Goal: Complete application form: Complete application form

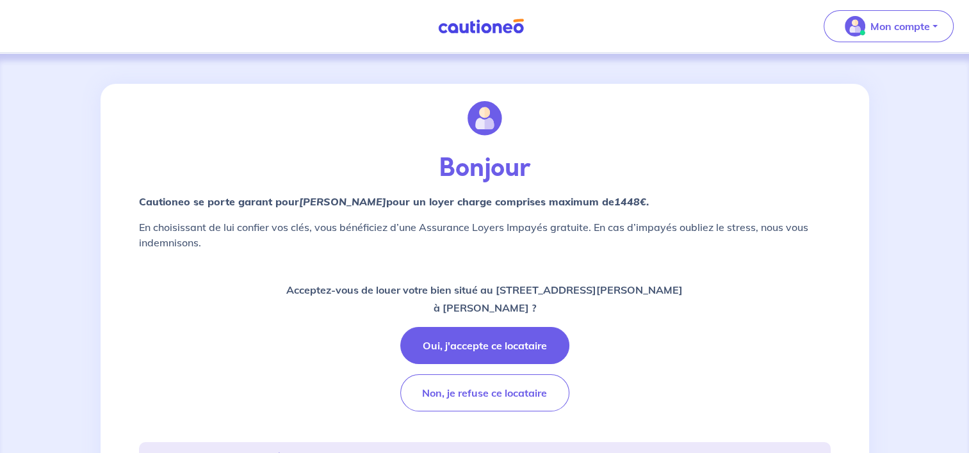
click at [490, 153] on p "Bonjour" at bounding box center [485, 168] width 692 height 31
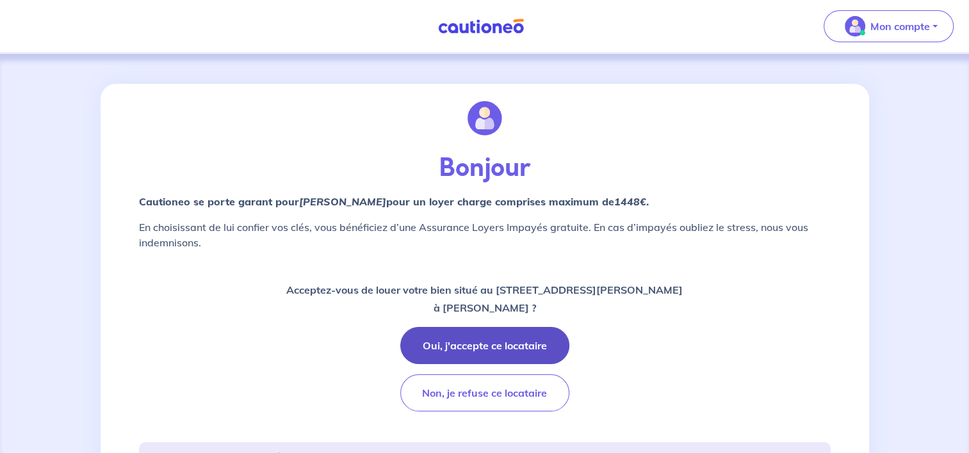
click at [494, 343] on button "Oui, j'accepte ce locataire" at bounding box center [484, 345] width 169 height 37
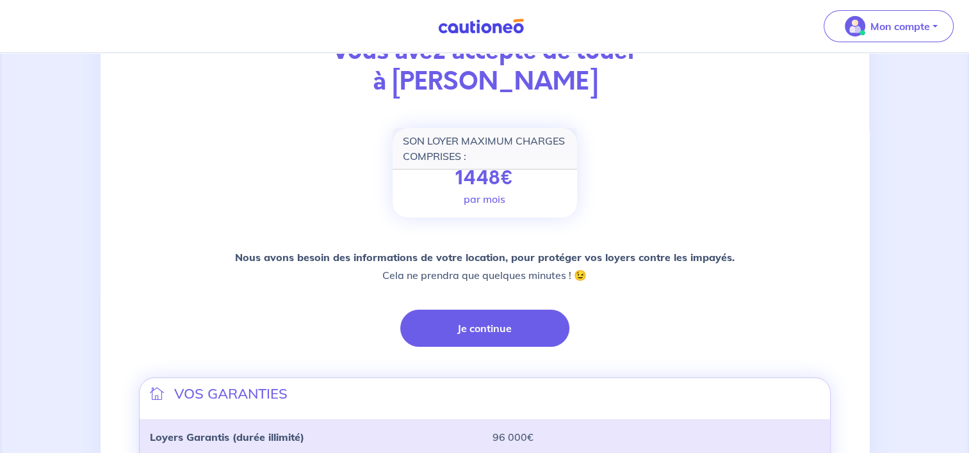
scroll to position [192, 0]
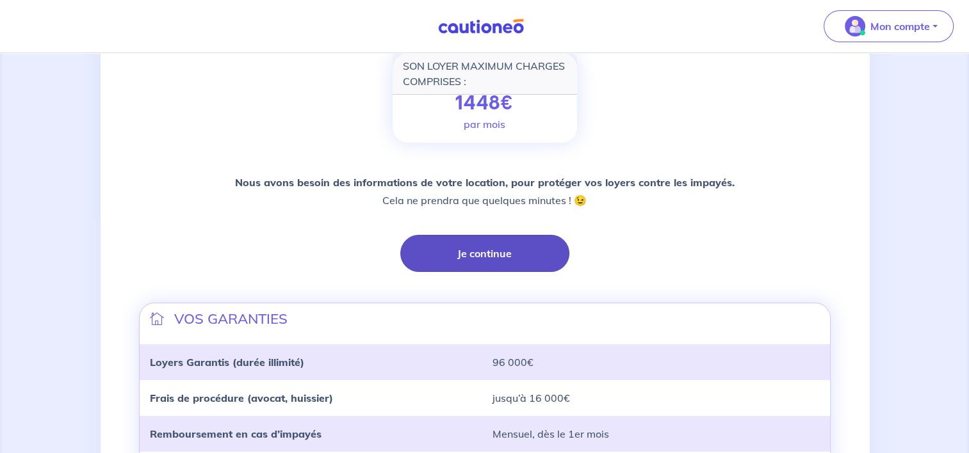
click at [482, 259] on button "Je continue" at bounding box center [484, 253] width 169 height 37
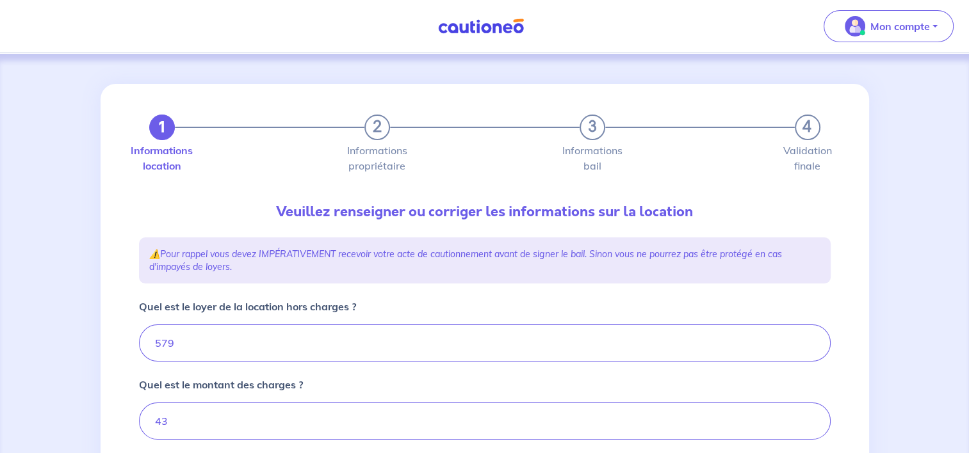
type input "622"
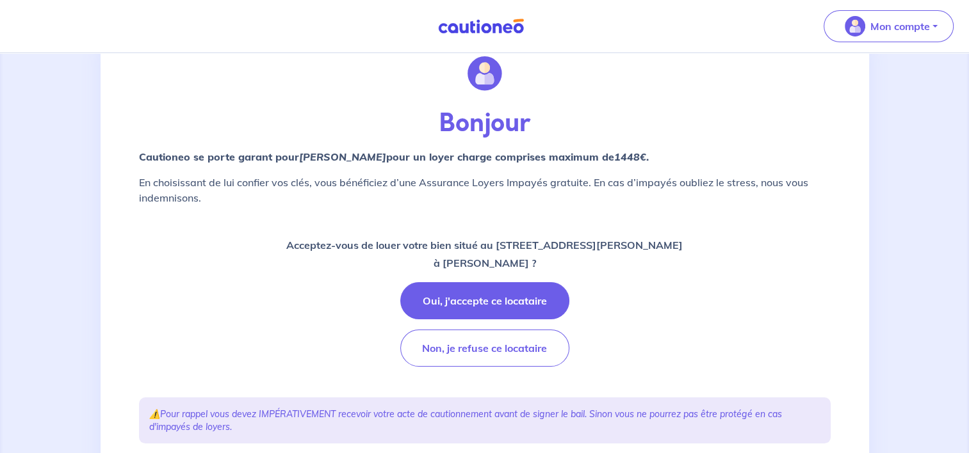
scroll to position [64, 0]
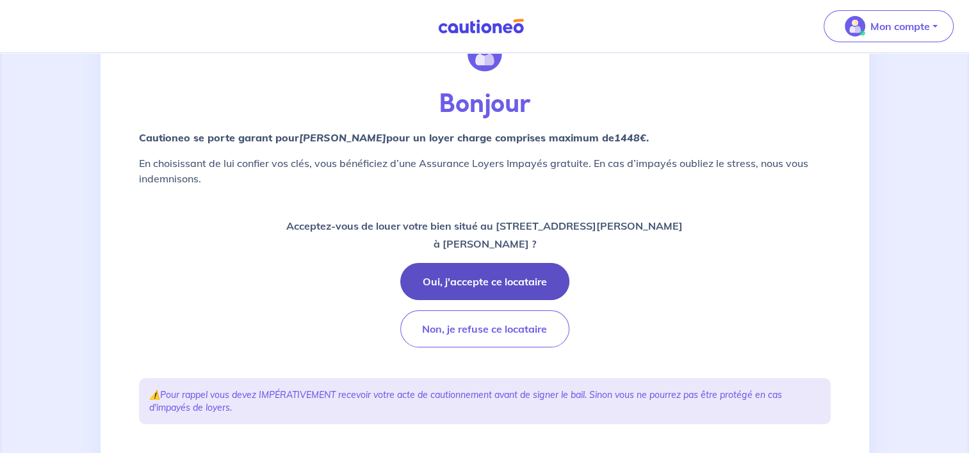
click at [453, 284] on button "Oui, j'accepte ce locataire" at bounding box center [484, 281] width 169 height 37
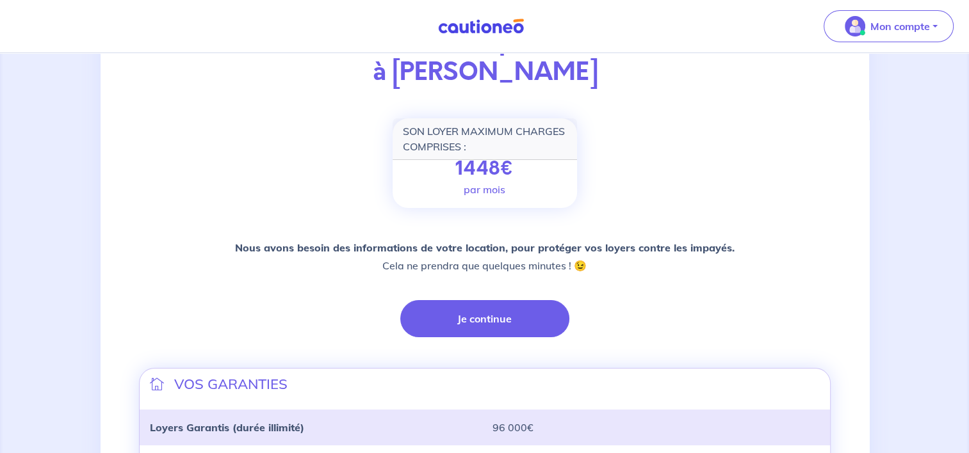
scroll to position [128, 0]
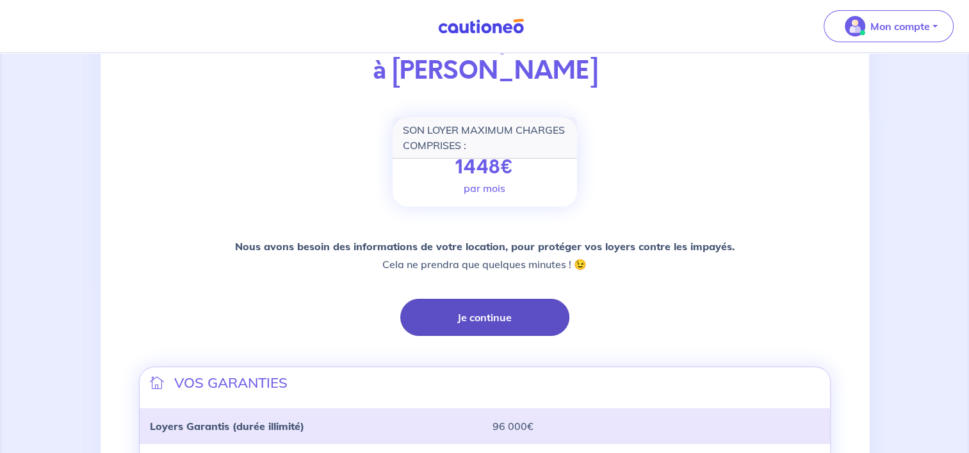
click at [471, 311] on button "Je continue" at bounding box center [484, 317] width 169 height 37
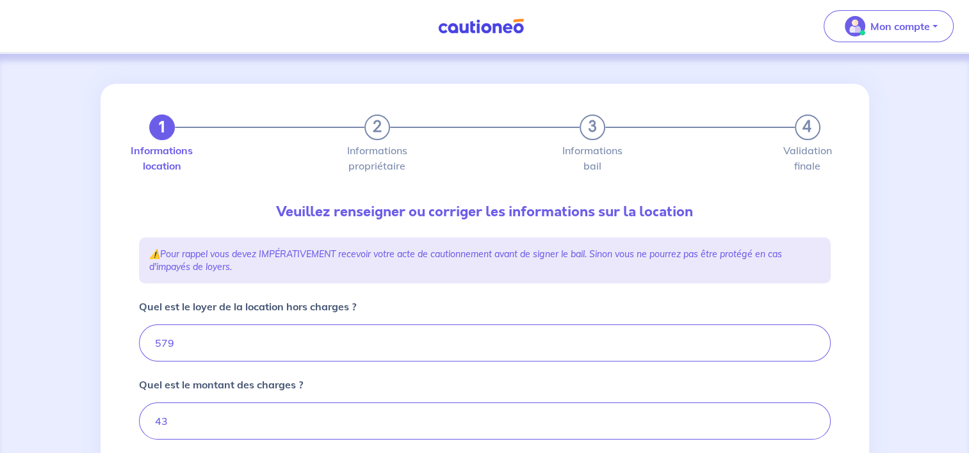
type input "622"
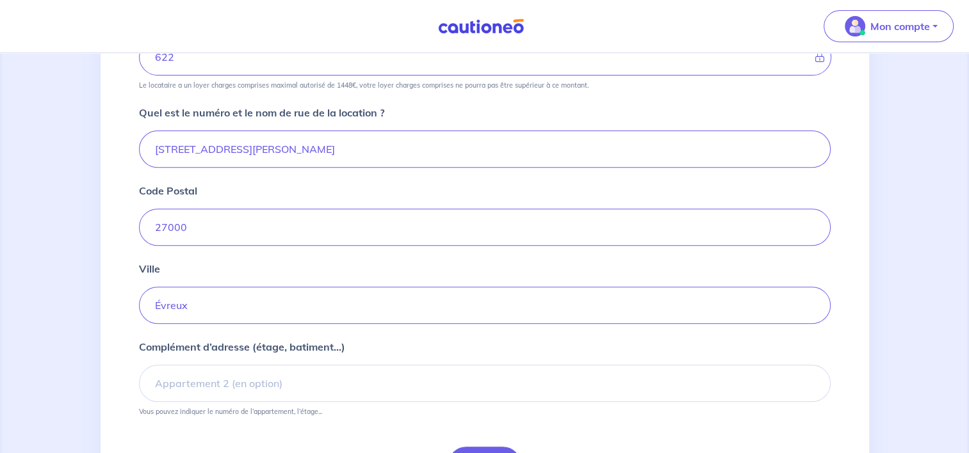
scroll to position [448, 0]
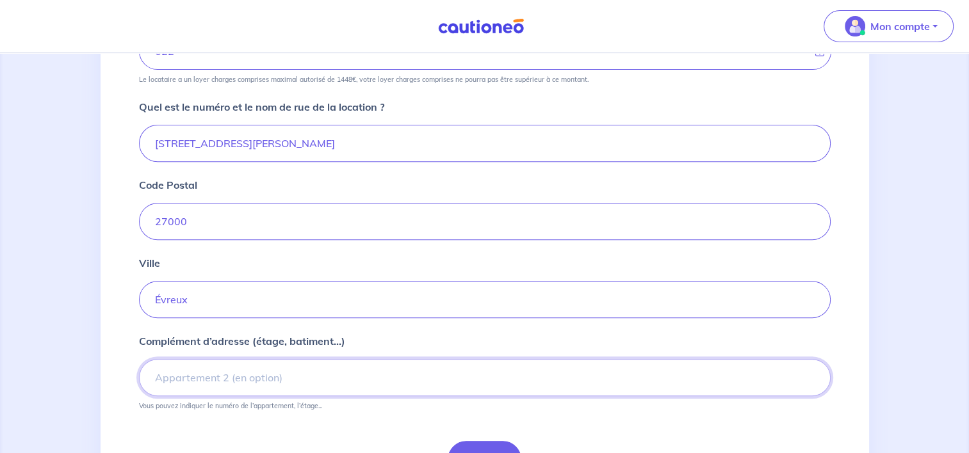
click at [260, 382] on input "Complément d’adresse (étage, batiment...)" at bounding box center [485, 377] width 692 height 37
click at [378, 377] on input "RESIDENCE L'ODYSSÉE - 2EME ETAGE - APPT 18" at bounding box center [485, 377] width 692 height 37
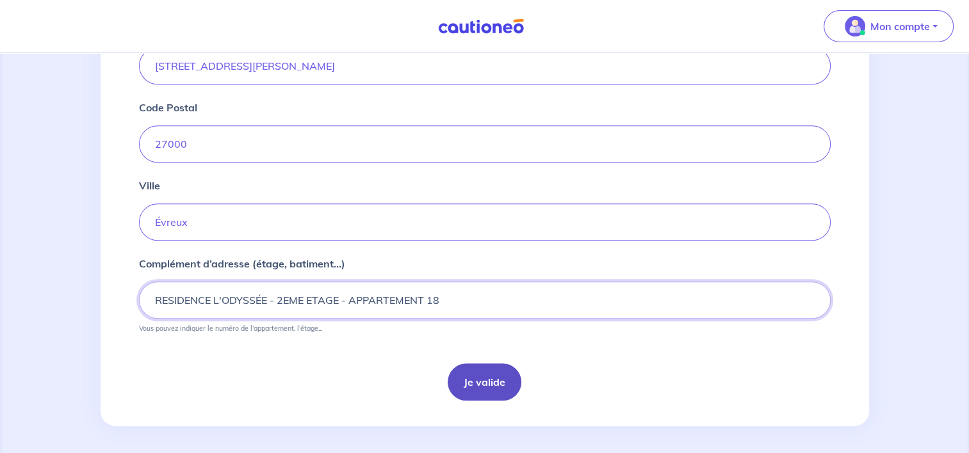
scroll to position [527, 0]
type input "RESIDENCE L'ODYSSÉE - 2EME ETAGE - APPARTEMENT 18"
click at [473, 383] on button "Je valide" at bounding box center [485, 380] width 74 height 37
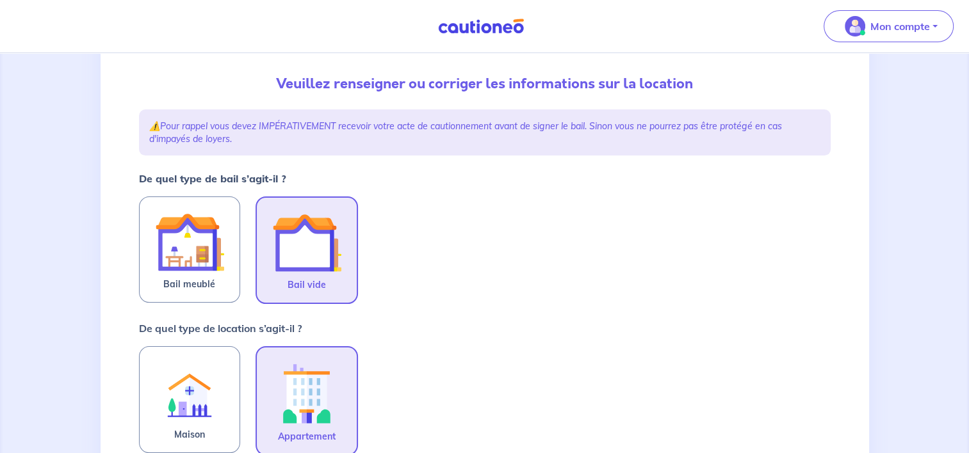
click at [321, 261] on img at bounding box center [306, 242] width 69 height 69
click at [0, 0] on input "Bail vide" at bounding box center [0, 0] width 0 height 0
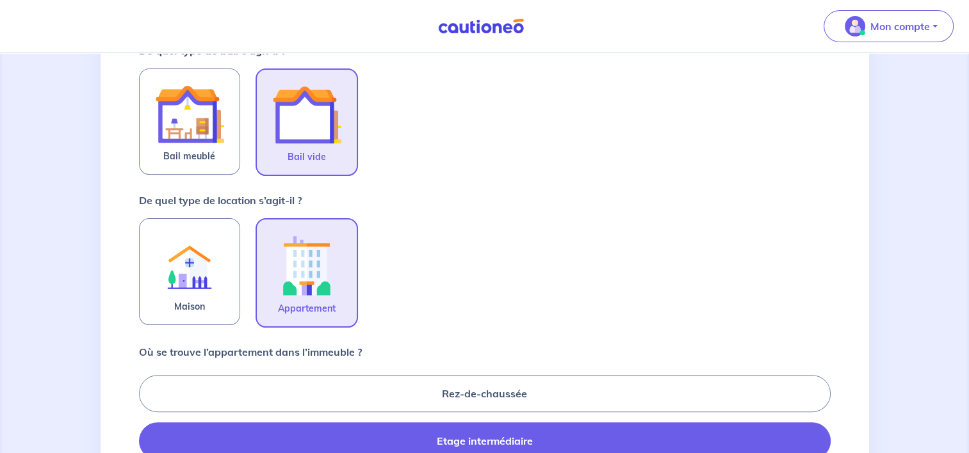
click at [321, 260] on img at bounding box center [306, 265] width 69 height 71
click at [0, 0] on input "Appartement" at bounding box center [0, 0] width 0 height 0
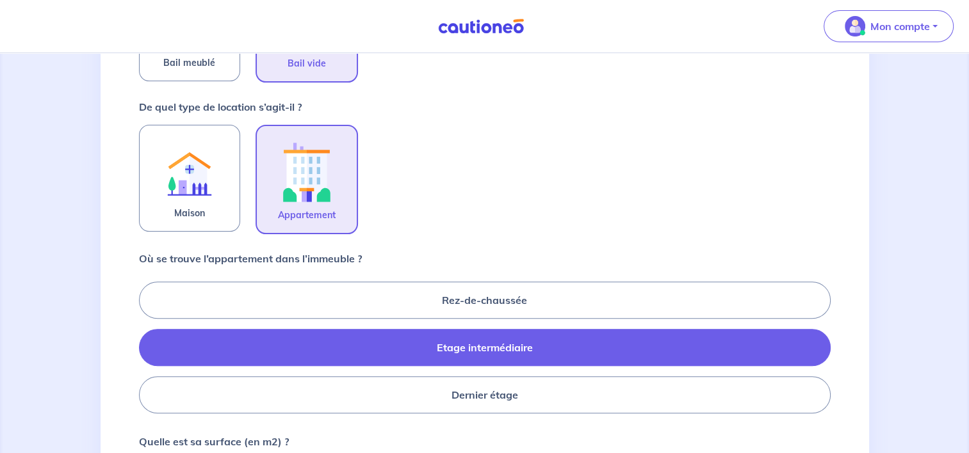
scroll to position [448, 0]
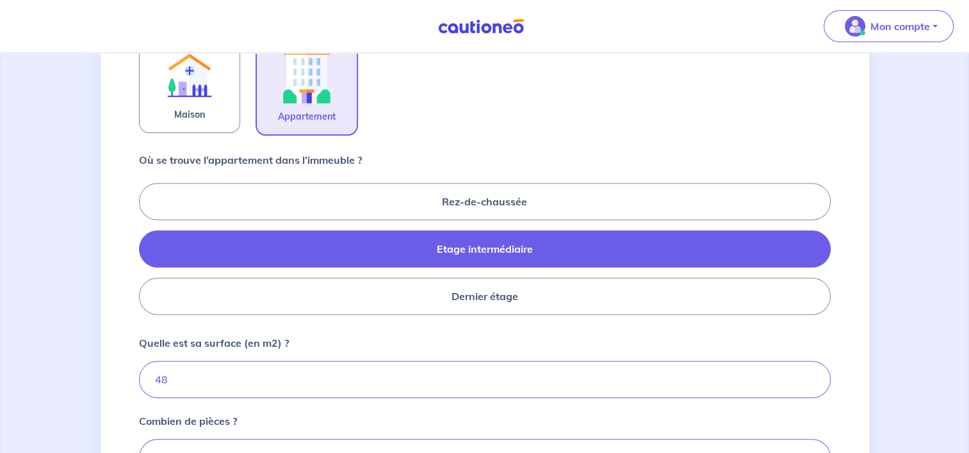
click at [503, 243] on label "Etage intermédiaire" at bounding box center [485, 249] width 692 height 37
click at [147, 245] on input "Etage intermédiaire" at bounding box center [143, 249] width 8 height 8
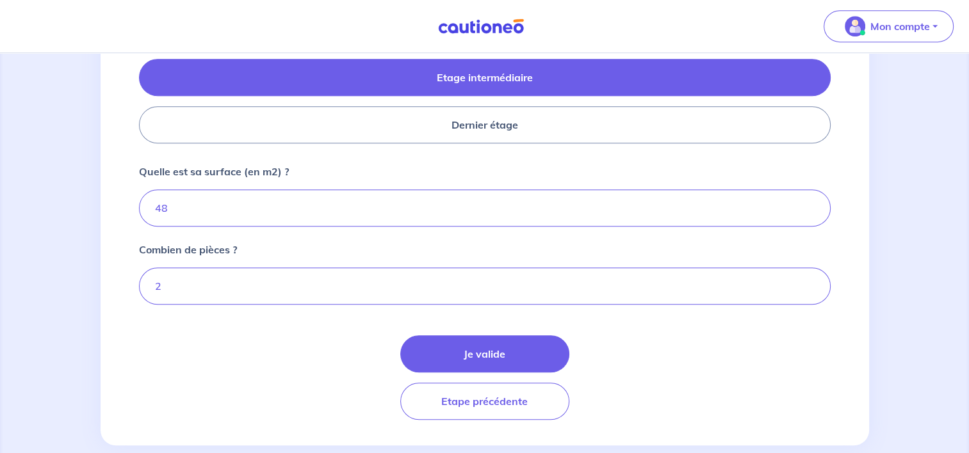
scroll to position [639, 0]
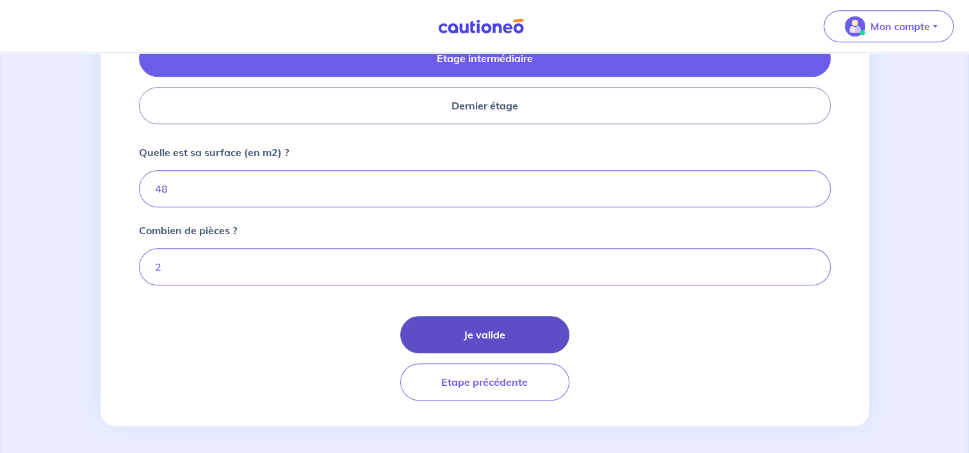
click at [471, 321] on button "Je valide" at bounding box center [484, 334] width 169 height 37
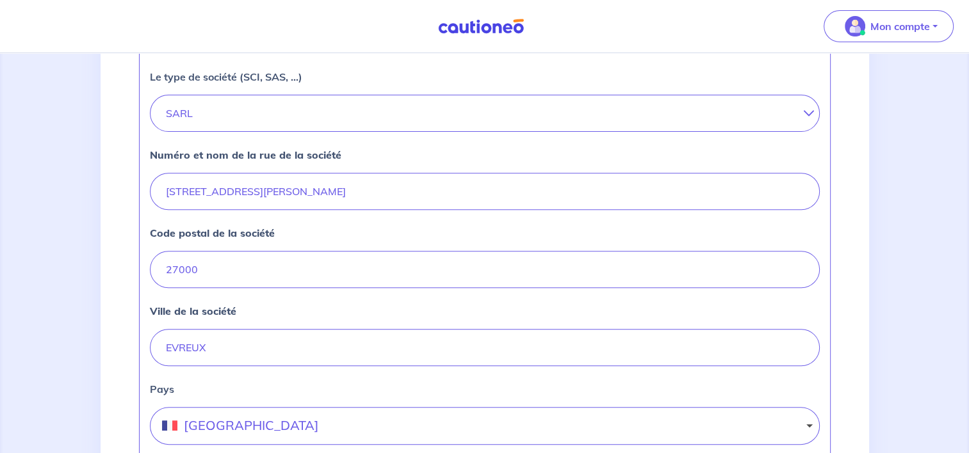
scroll to position [629, 0]
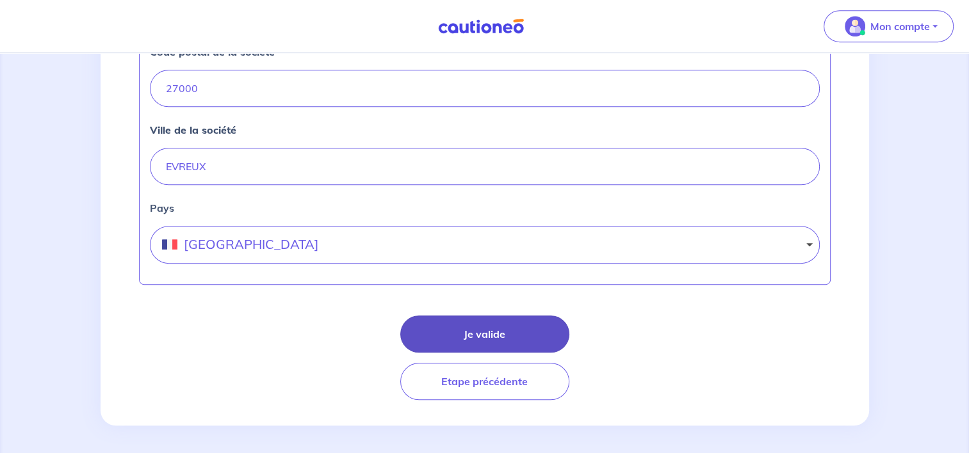
click at [466, 325] on button "Je valide" at bounding box center [484, 334] width 169 height 37
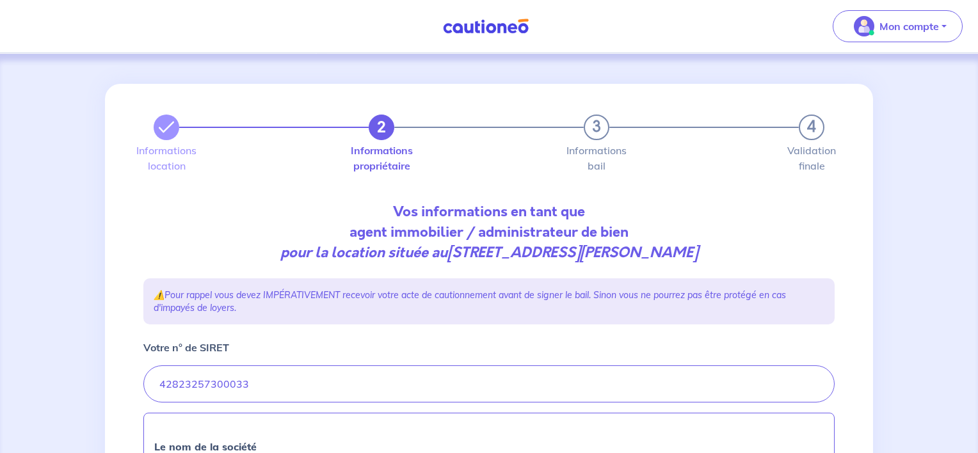
select select "FR"
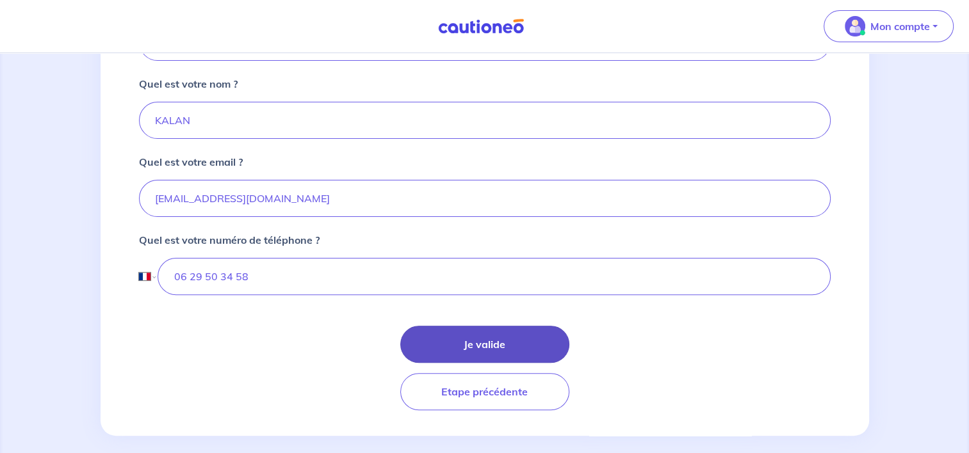
scroll to position [353, 0]
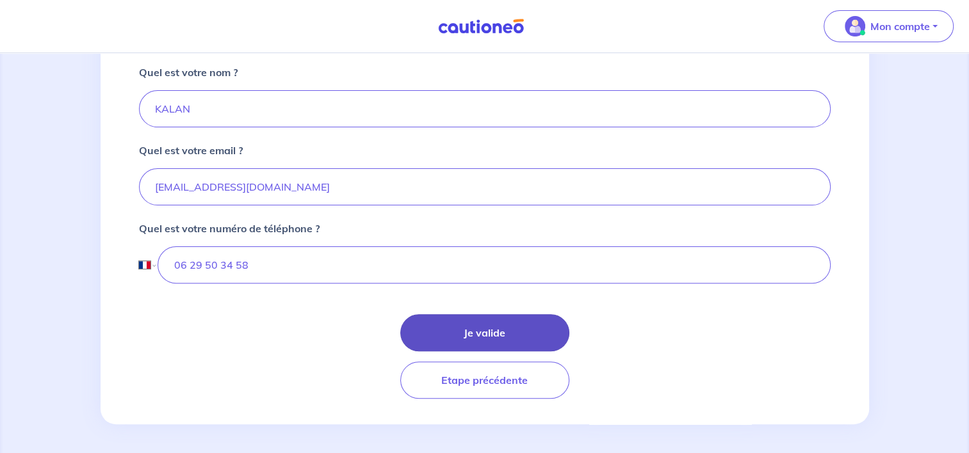
click at [477, 326] on button "Je valide" at bounding box center [484, 332] width 169 height 37
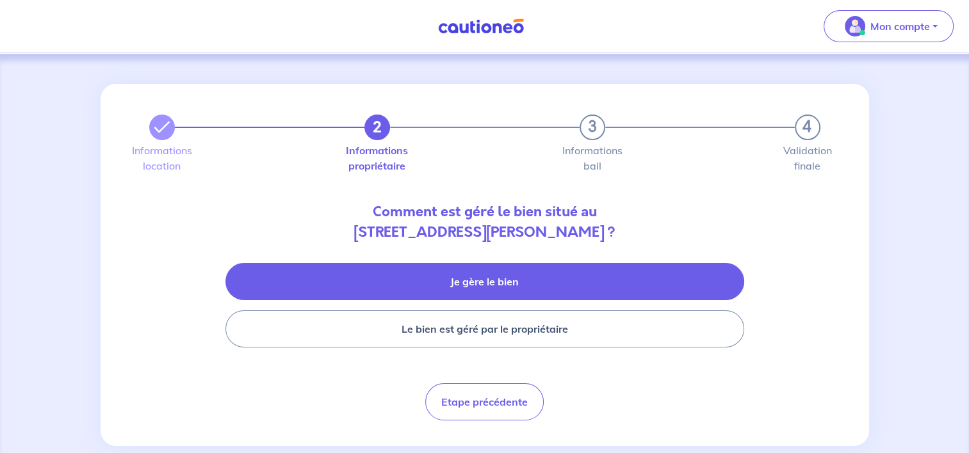
click at [442, 277] on button "Je gère le bien" at bounding box center [484, 281] width 519 height 37
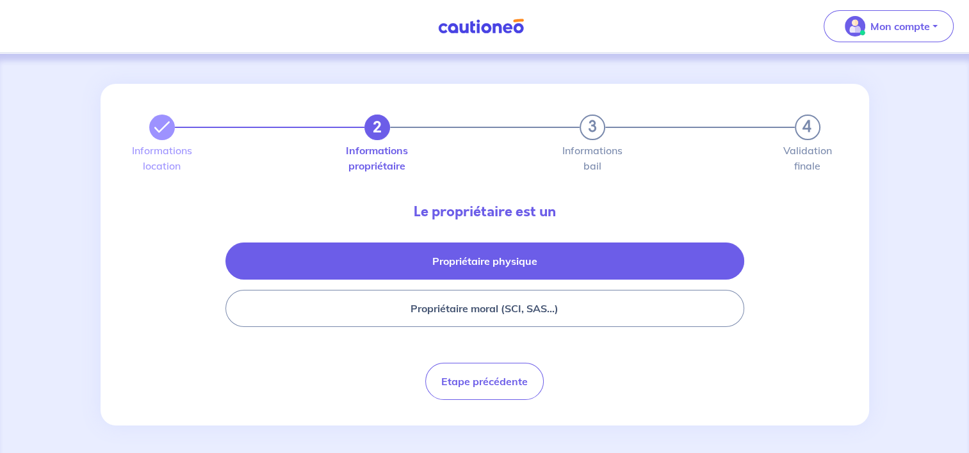
click at [425, 264] on button "Propriétaire physique" at bounding box center [484, 261] width 519 height 37
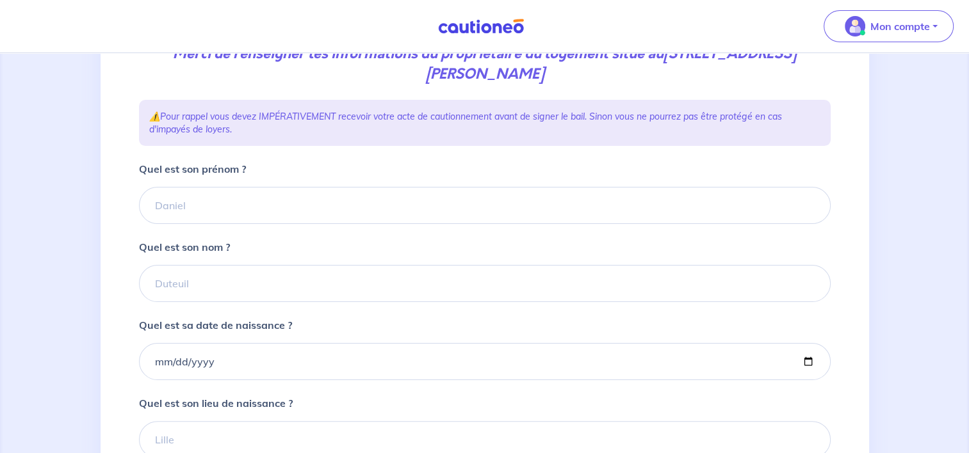
scroll to position [192, 0]
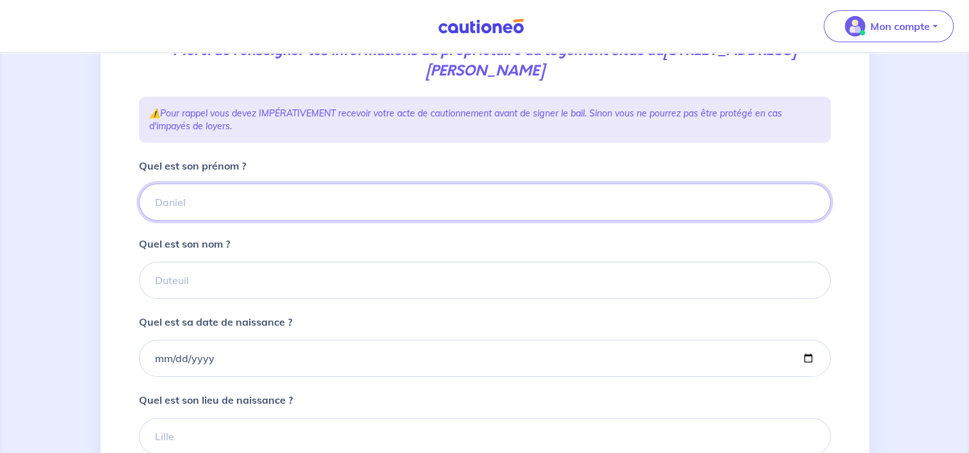
click at [214, 202] on input "Quel est son prénom ?" at bounding box center [485, 202] width 692 height 37
type input "BERTHELOT"
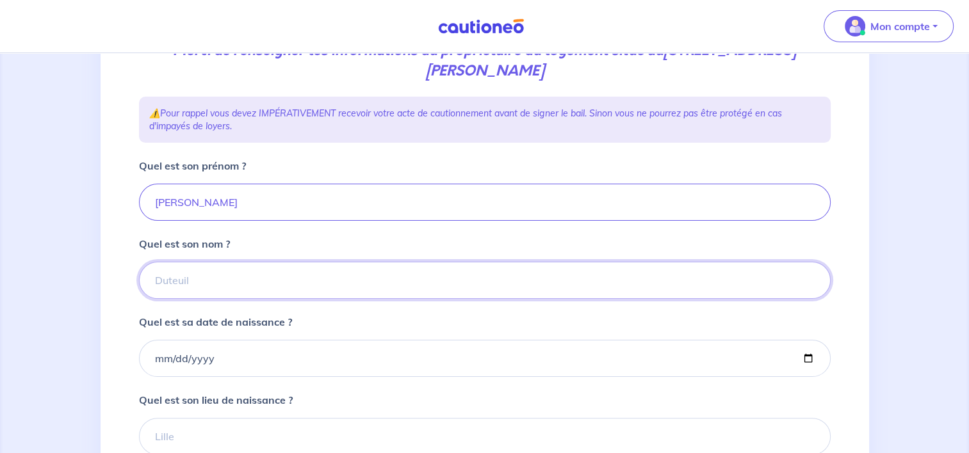
click at [212, 289] on input "Quel est son nom ?" at bounding box center [485, 280] width 692 height 37
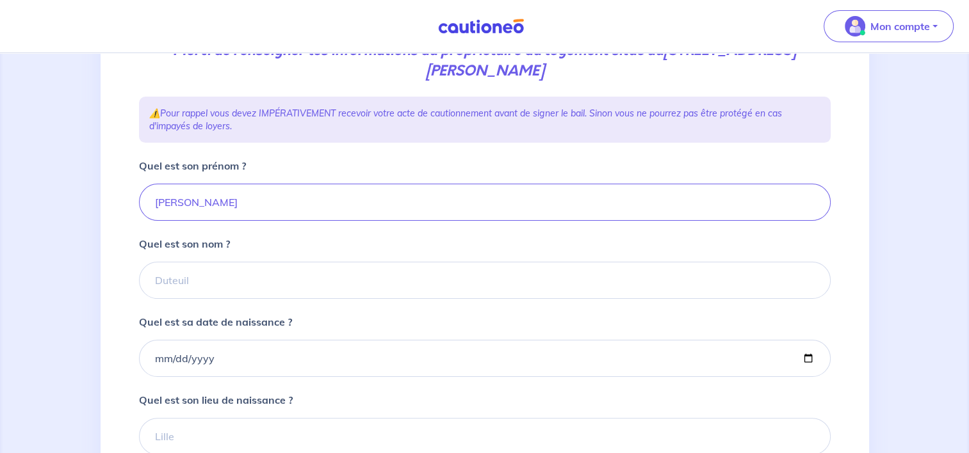
drag, startPoint x: 848, startPoint y: 86, endPoint x: 515, endPoint y: 189, distance: 348.4
click at [852, 89] on div "2 3 4 Informations location Informations propriétaire Informations bail Validat…" at bounding box center [485, 244] width 768 height 704
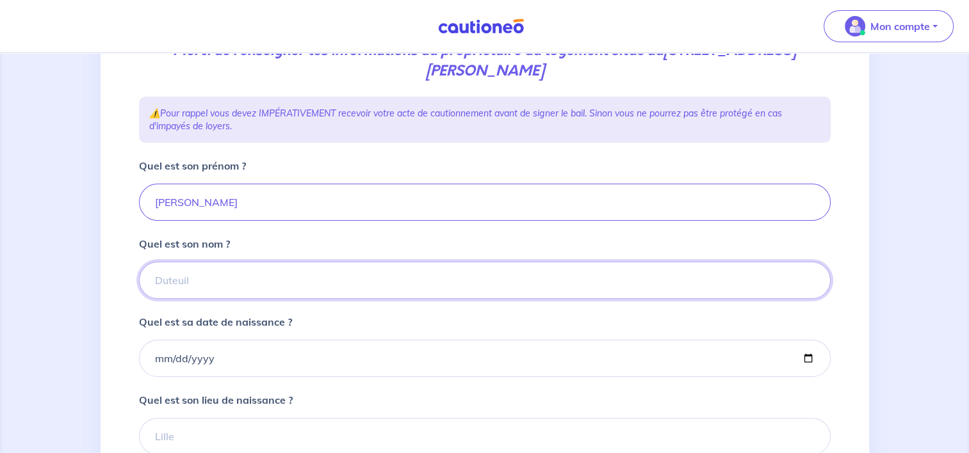
click at [178, 288] on input "Quel est son nom ?" at bounding box center [485, 280] width 692 height 37
click at [236, 206] on input "BERTHELOT" at bounding box center [485, 202] width 692 height 37
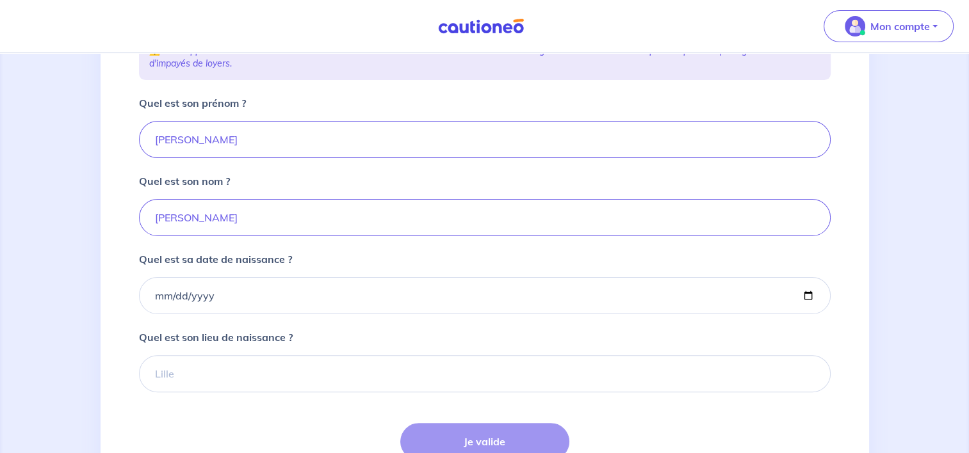
scroll to position [256, 0]
click at [216, 128] on input "BERTHELOT" at bounding box center [485, 138] width 692 height 37
click at [214, 216] on input "Bertrand" at bounding box center [485, 216] width 692 height 37
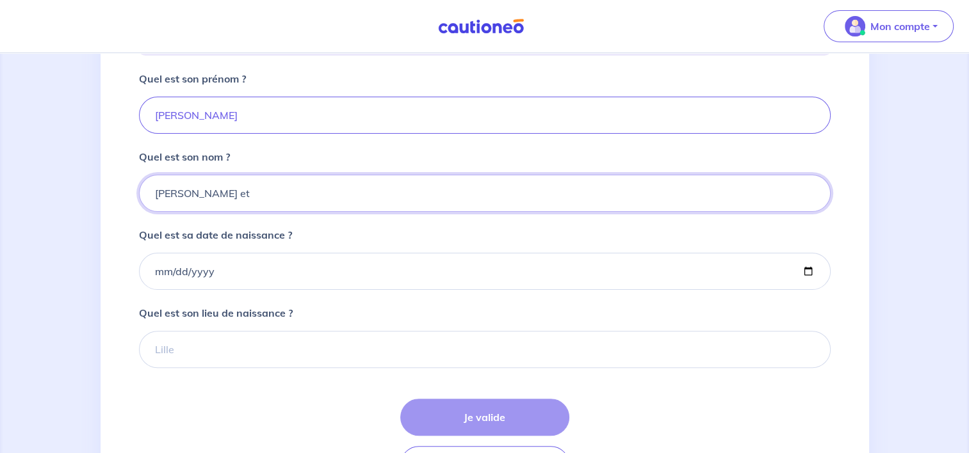
scroll to position [236, 0]
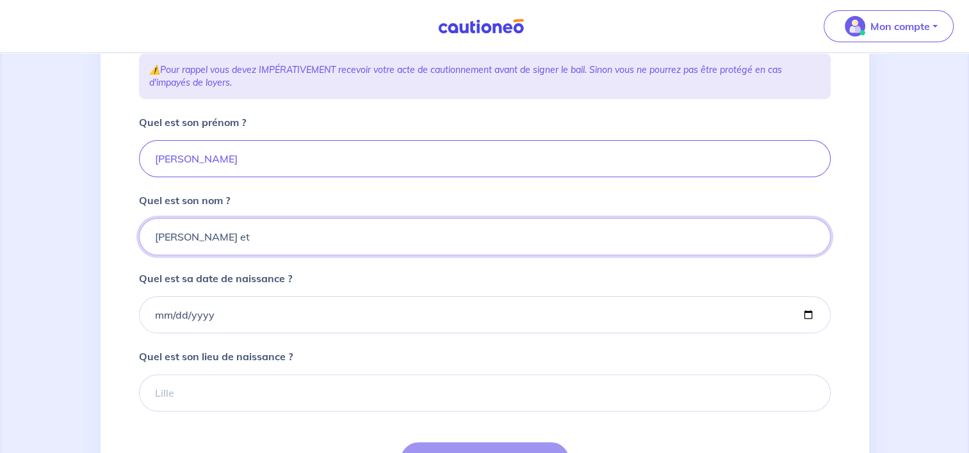
type input "Bertrand et"
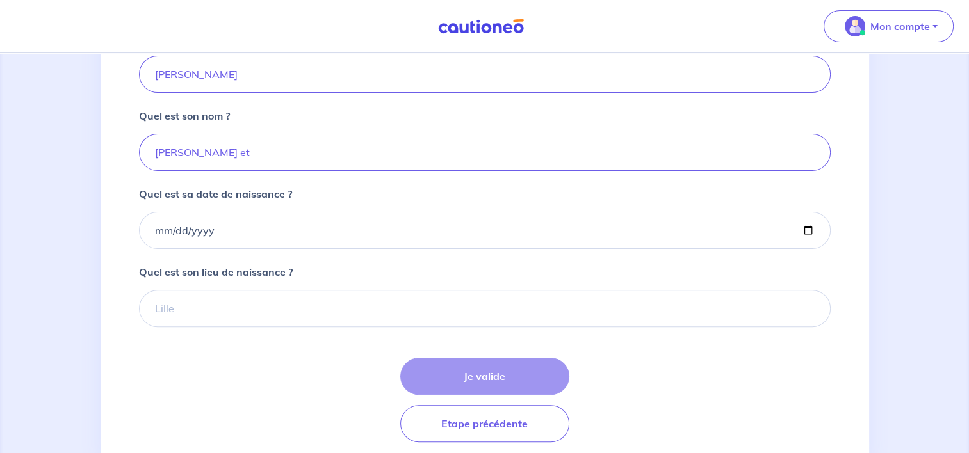
scroll to position [364, 0]
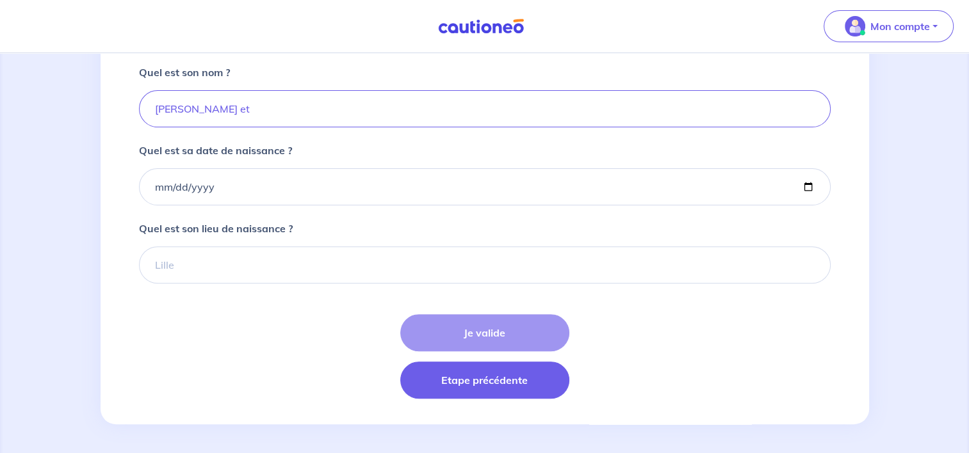
click at [505, 370] on button "Etape précédente" at bounding box center [484, 380] width 169 height 37
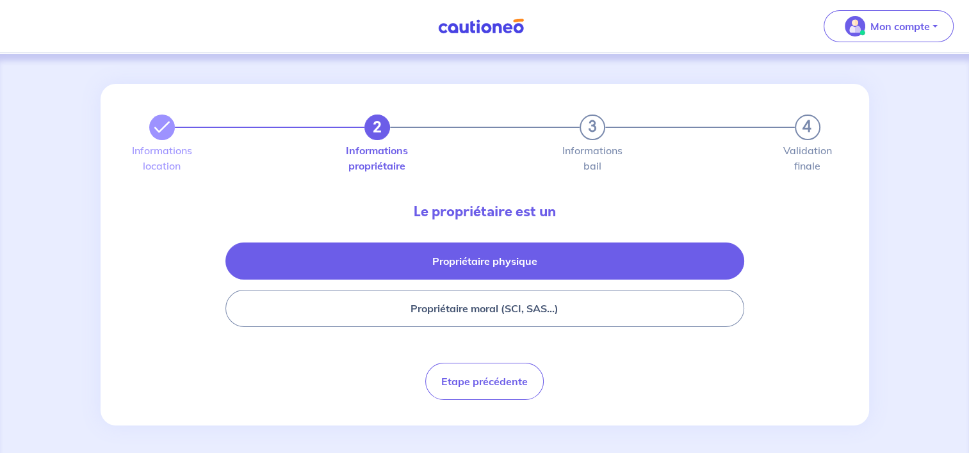
click at [472, 259] on button "Propriétaire physique" at bounding box center [484, 261] width 519 height 37
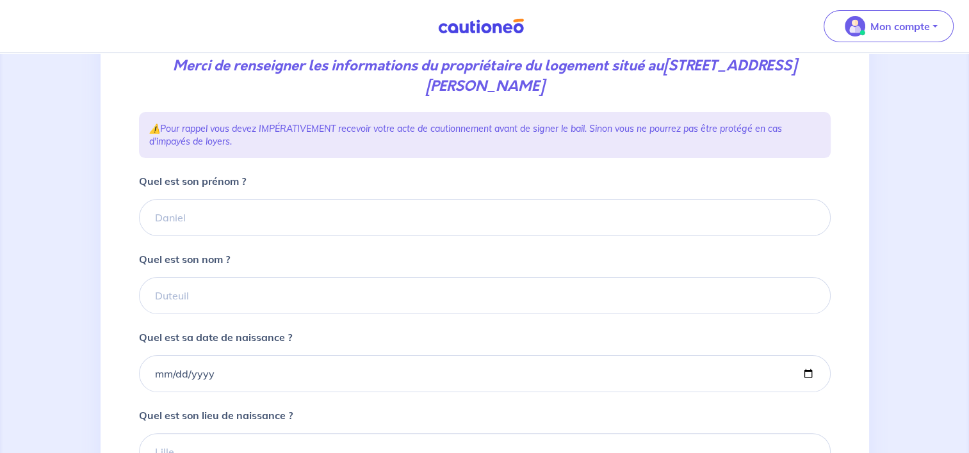
scroll to position [192, 0]
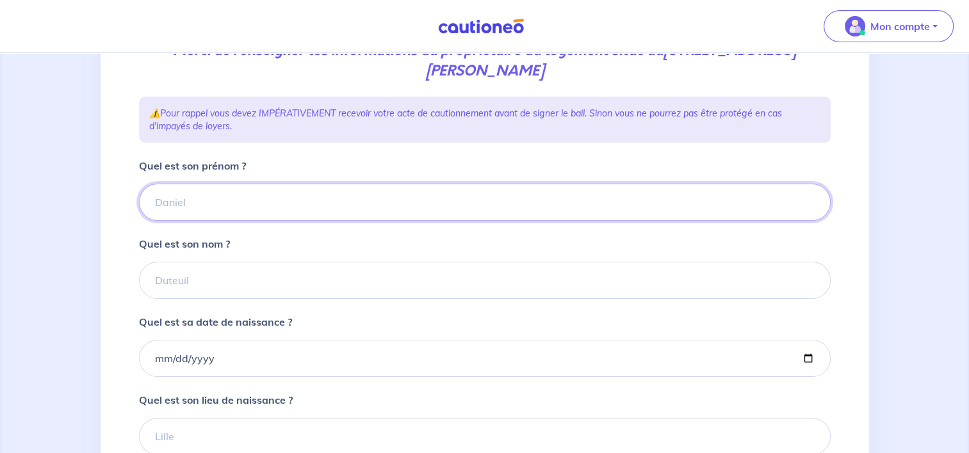
click at [300, 196] on input "Quel est son prénom ?" at bounding box center [485, 202] width 692 height 37
type input "BERTHELOT"
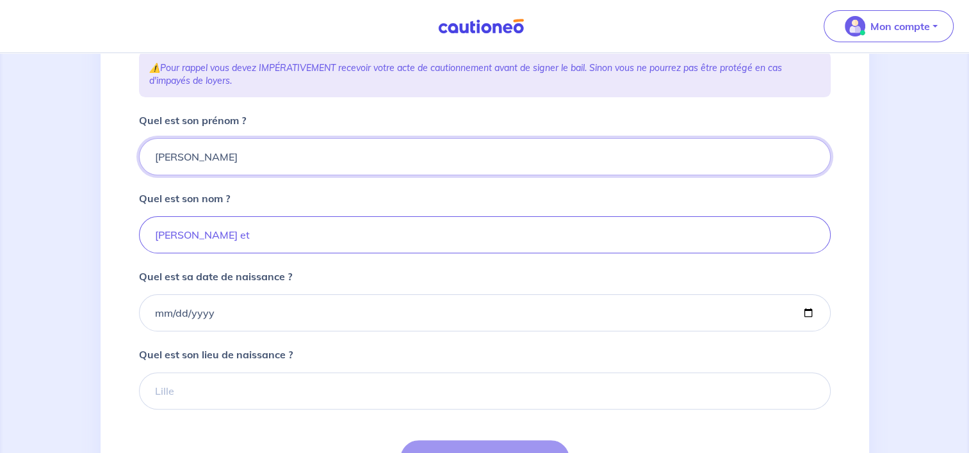
scroll to position [320, 0]
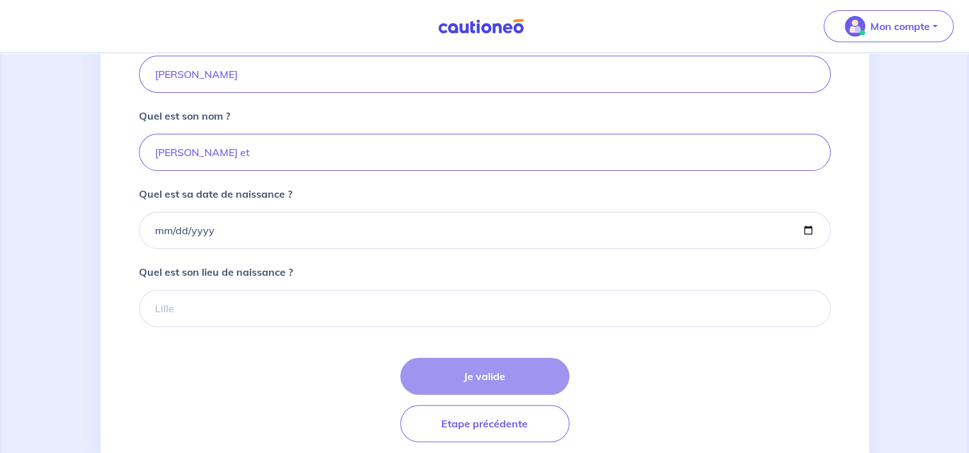
click at [357, 197] on div "Quel est sa date de naissance ?" at bounding box center [485, 217] width 692 height 63
click at [364, 210] on div "Quel est sa date de naissance ?" at bounding box center [485, 217] width 692 height 63
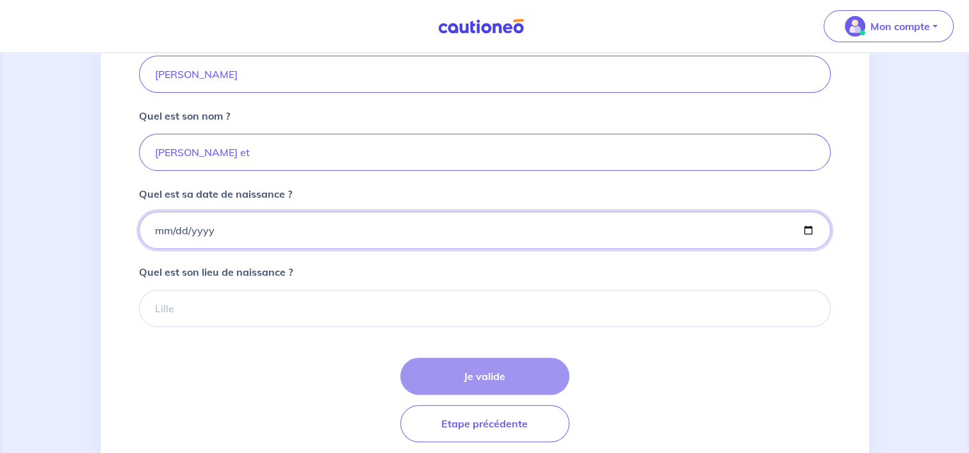
click at [327, 246] on input "Quel est sa date de naissance ?" at bounding box center [485, 230] width 692 height 37
click at [253, 225] on input "Quel est sa date de naissance ?" at bounding box center [485, 230] width 692 height 37
click at [250, 243] on input "Quel est sa date de naissance ?" at bounding box center [485, 230] width 692 height 37
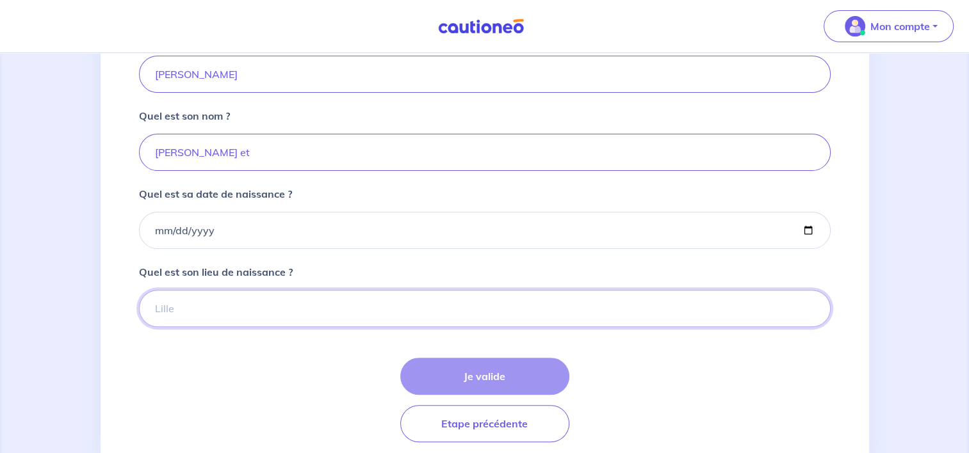
drag, startPoint x: 220, startPoint y: 307, endPoint x: 248, endPoint y: 312, distance: 28.0
click at [220, 307] on input "Quel est son lieu de naissance ?" at bounding box center [485, 308] width 692 height 37
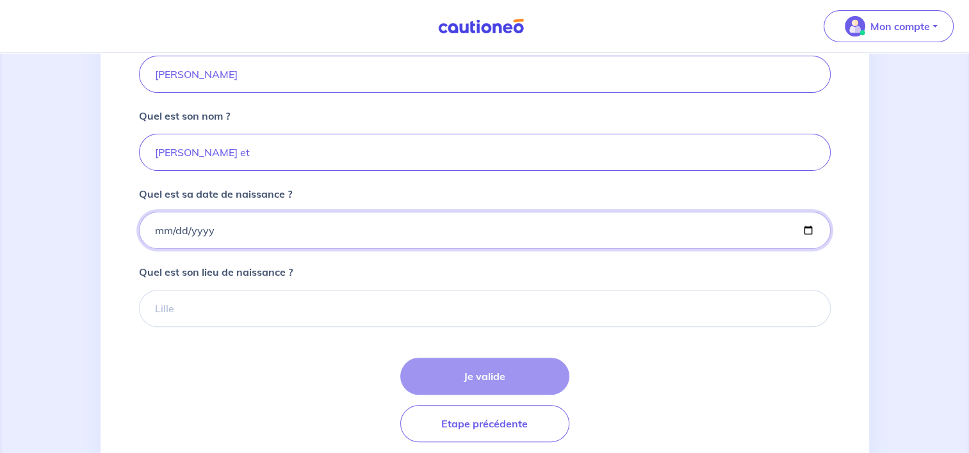
click at [151, 224] on input "Quel est sa date de naissance ?" at bounding box center [485, 230] width 692 height 37
click at [158, 229] on input "Quel est sa date de naissance ?" at bounding box center [485, 230] width 692 height 37
click at [215, 229] on input "Quel est sa date de naissance ?" at bounding box center [485, 230] width 692 height 37
click at [157, 225] on input "Quel est sa date de naissance ?" at bounding box center [485, 230] width 692 height 37
click at [151, 229] on input "Quel est sa date de naissance ?" at bounding box center [485, 230] width 692 height 37
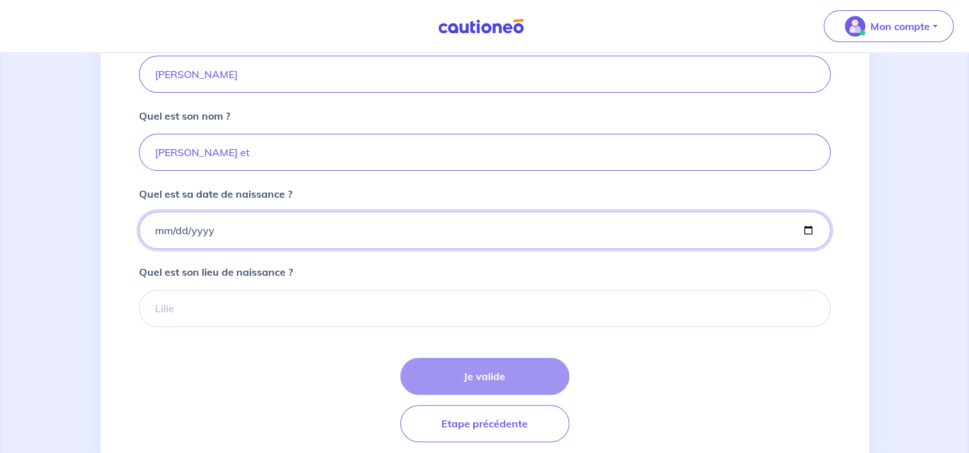
click at [181, 232] on input "Quel est sa date de naissance ?" at bounding box center [485, 230] width 692 height 37
click at [240, 234] on input "Quel est sa date de naissance ?" at bounding box center [485, 230] width 692 height 37
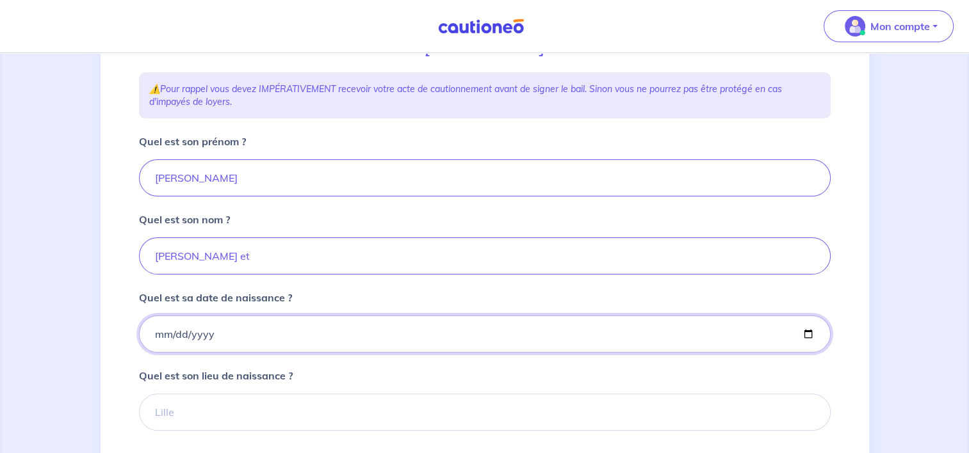
scroll to position [300, 0]
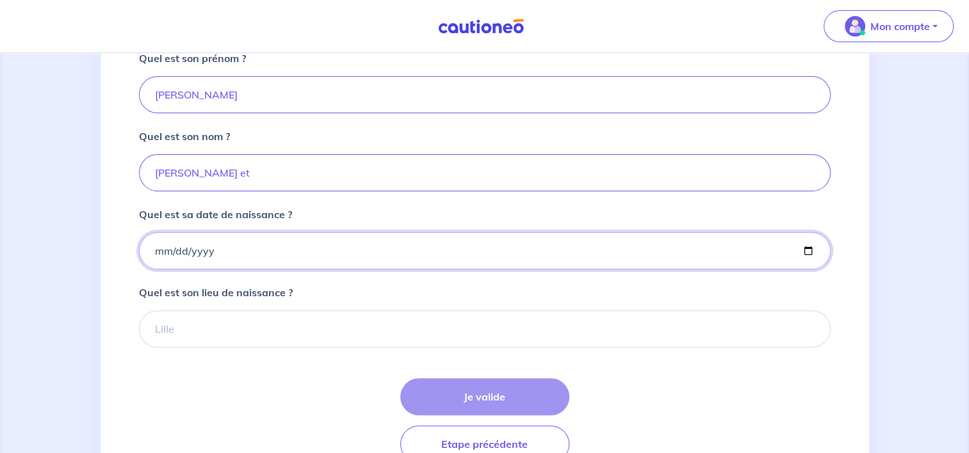
click at [184, 255] on input "Quel est sa date de naissance ?" at bounding box center [485, 250] width 692 height 37
click at [230, 248] on input "Quel est sa date de naissance ?" at bounding box center [485, 250] width 692 height 37
click at [163, 254] on input "Quel est sa date de naissance ?" at bounding box center [485, 250] width 692 height 37
click at [158, 251] on input "Quel est sa date de naissance ?" at bounding box center [485, 250] width 692 height 37
click at [154, 251] on input "Quel est sa date de naissance ?" at bounding box center [485, 250] width 692 height 37
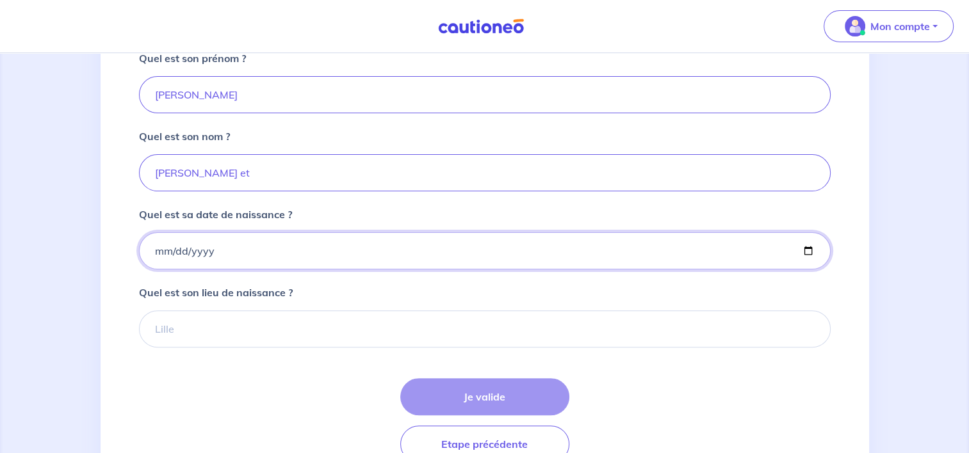
click at [215, 256] on input "Quel est sa date de naissance ?" at bounding box center [485, 250] width 692 height 37
click at [213, 254] on input "Quel est sa date de naissance ?" at bounding box center [485, 250] width 692 height 37
click at [198, 250] on input "Quel est sa date de naissance ?" at bounding box center [485, 250] width 692 height 37
click at [166, 250] on input "Quel est sa date de naissance ?" at bounding box center [485, 250] width 692 height 37
click at [158, 249] on input "Quel est sa date de naissance ?" at bounding box center [485, 250] width 692 height 37
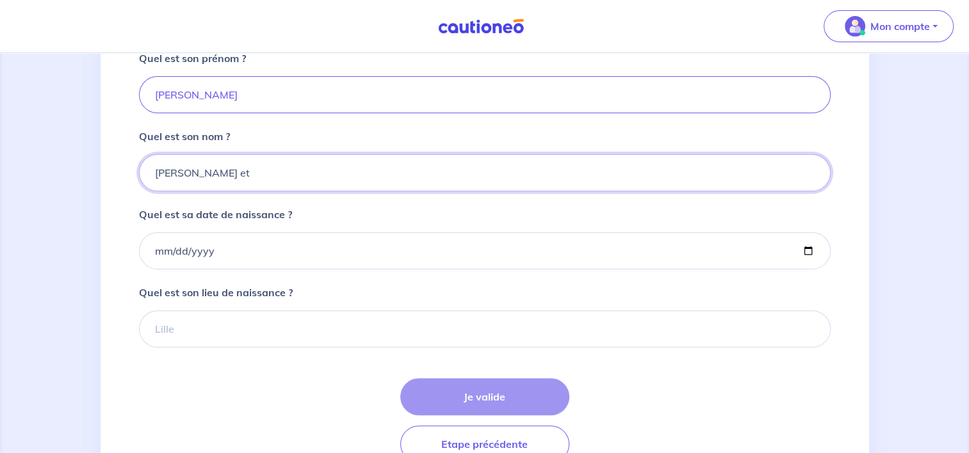
click at [254, 182] on input "Bertrand et" at bounding box center [485, 172] width 692 height 37
click at [265, 173] on input "Bertrand et" at bounding box center [485, 172] width 692 height 37
type input "Bertrand"
drag, startPoint x: 505, startPoint y: 218, endPoint x: 374, endPoint y: 248, distance: 134.5
click at [505, 218] on div "Quel est sa date de naissance ?" at bounding box center [485, 238] width 692 height 63
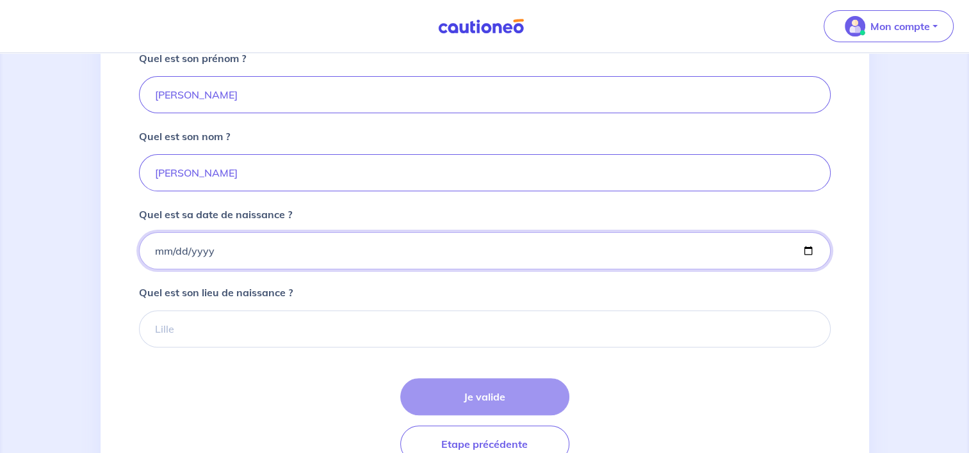
click at [152, 254] on input "Quel est sa date de naissance ?" at bounding box center [485, 250] width 692 height 37
type input "1969-02-15"
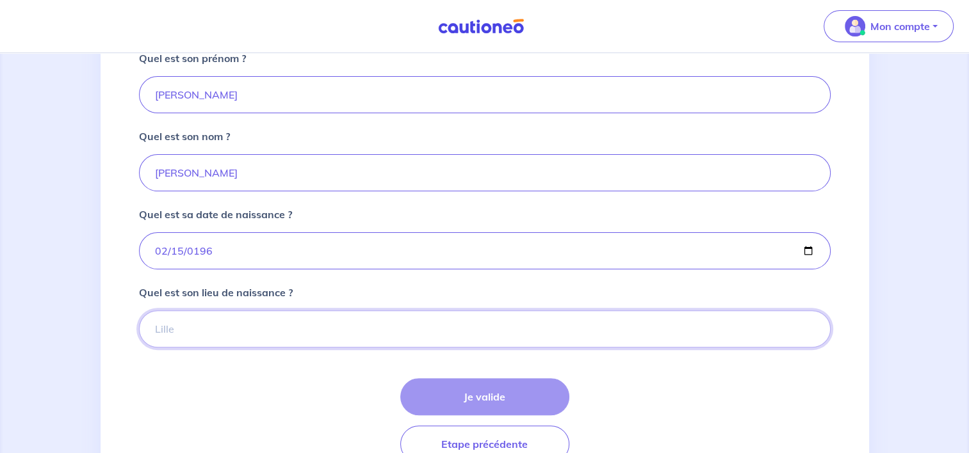
click at [175, 322] on input "Quel est son lieu de naissance ?" at bounding box center [485, 329] width 692 height 37
type input "l"
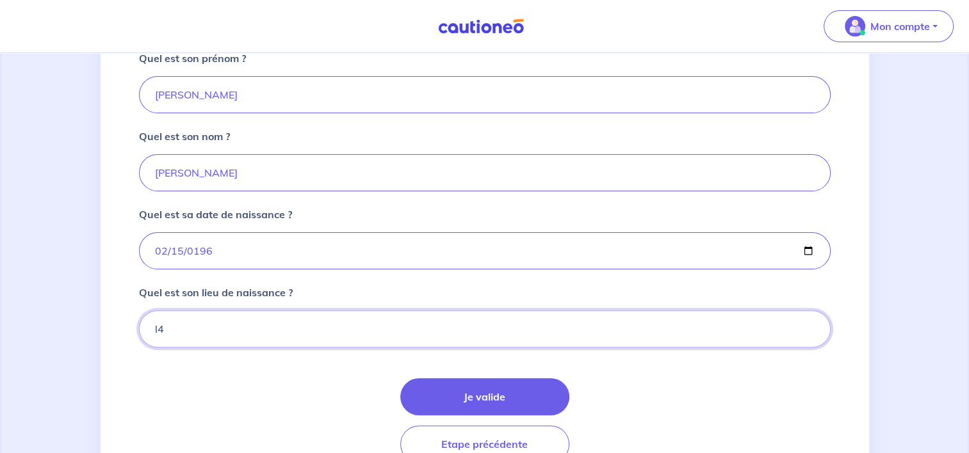
type input "l"
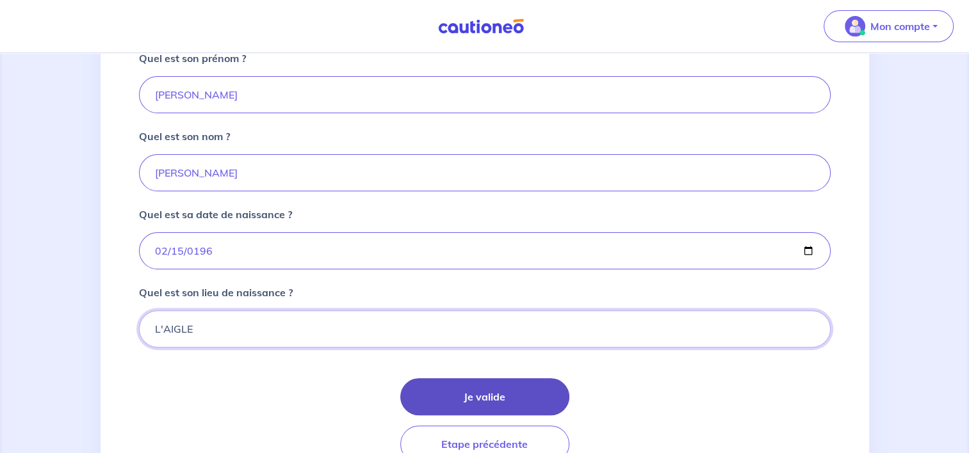
type input "L'AIGLE"
click at [448, 392] on button "Je valide" at bounding box center [484, 396] width 169 height 37
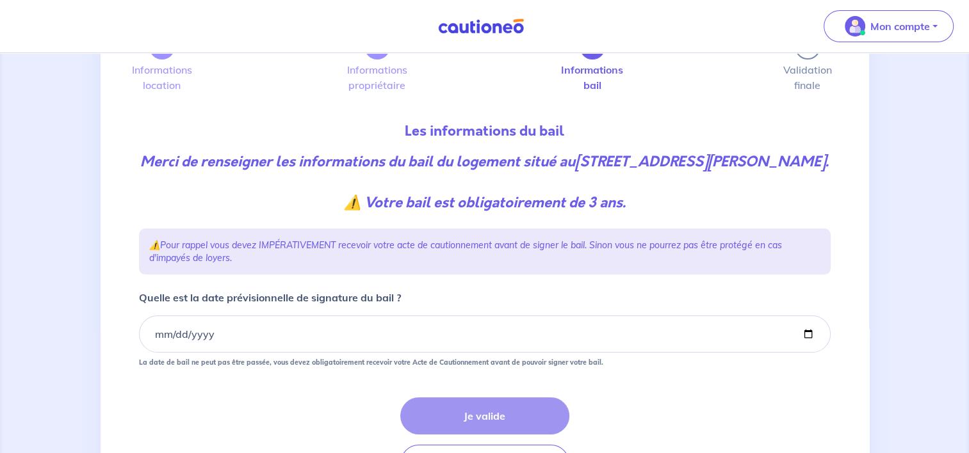
scroll to position [128, 0]
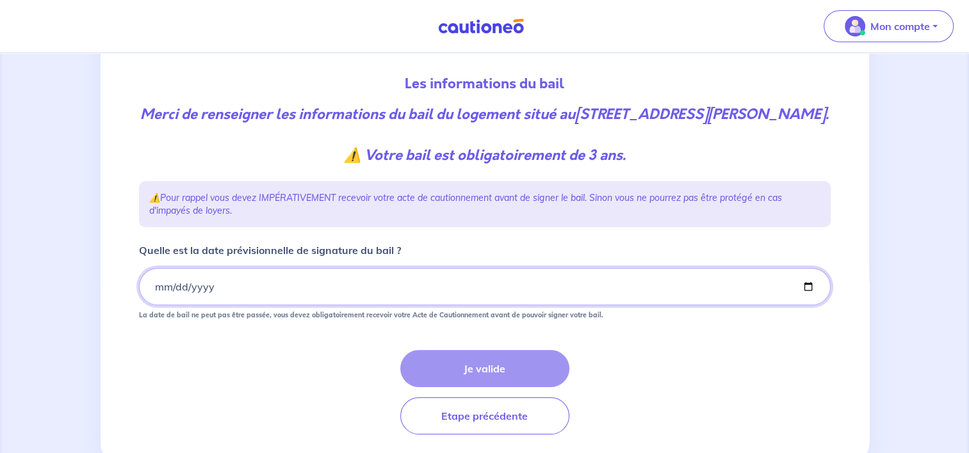
click at [155, 305] on input "Quelle est la date prévisionnelle de signature du bail ?" at bounding box center [485, 286] width 692 height 37
click at [154, 304] on input "Quelle est la date prévisionnelle de signature du bail ?" at bounding box center [485, 286] width 692 height 37
click at [809, 305] on input "Quelle est la date prévisionnelle de signature du bail ?" at bounding box center [485, 286] width 692 height 37
type input "2025-09-19"
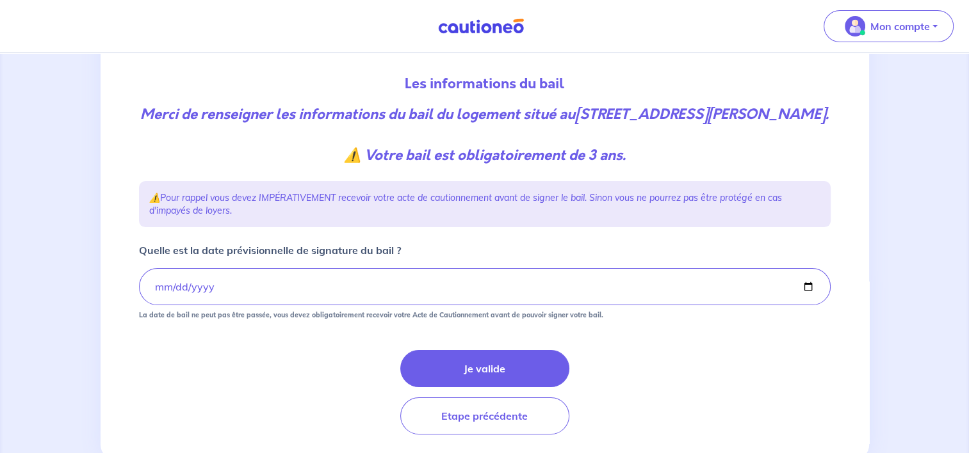
drag, startPoint x: 433, startPoint y: 389, endPoint x: 90, endPoint y: 390, distance: 343.2
click at [432, 387] on button "Je valide" at bounding box center [484, 368] width 169 height 37
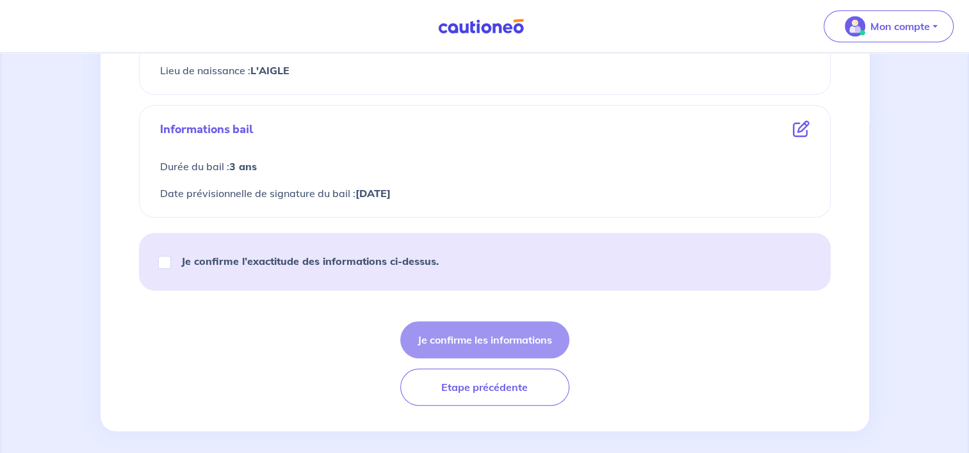
scroll to position [619, 0]
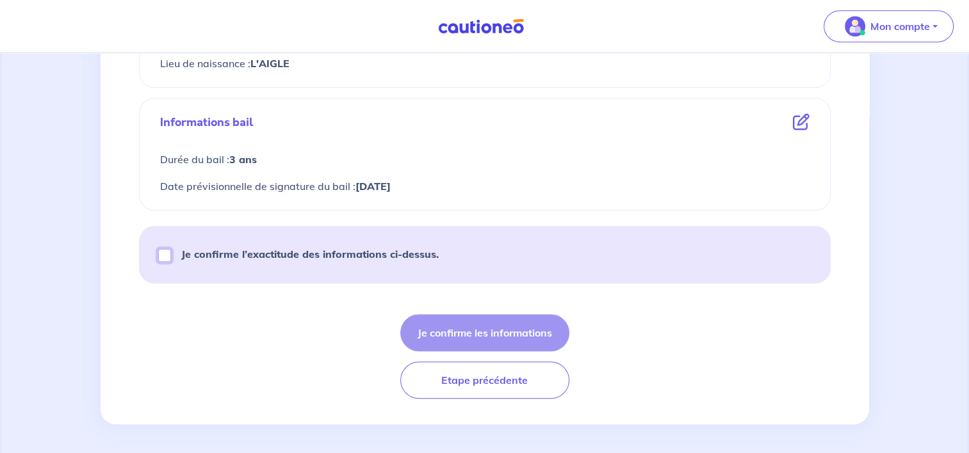
click at [164, 252] on input "Je confirme l’exactitude des informations ci-dessus." at bounding box center [164, 255] width 13 height 13
checkbox input "true"
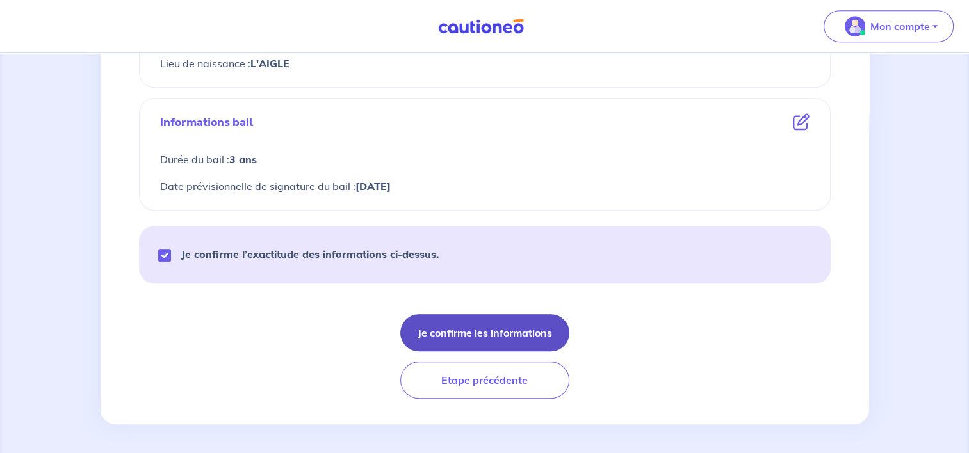
click at [461, 341] on button "Je confirme les informations" at bounding box center [484, 332] width 169 height 37
